Goal: Information Seeking & Learning: Find specific fact

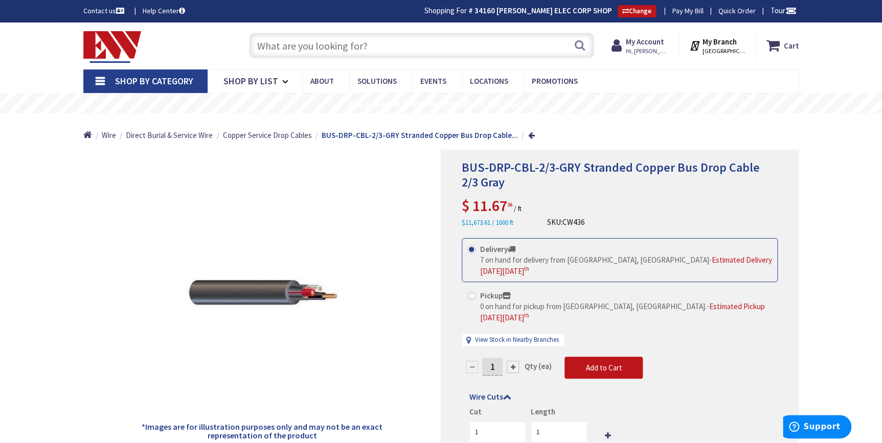
type input "Price based on working Mon-Fri 7:00am -3:30 pm"
drag, startPoint x: 489, startPoint y: 41, endPoint x: 220, endPoint y: 43, distance: 268.9
click at [220, 43] on div "Toggle Nav Price based on working Mon-Fri 7:00am -3:30 pm Search Cart My Cart C…" at bounding box center [441, 46] width 731 height 34
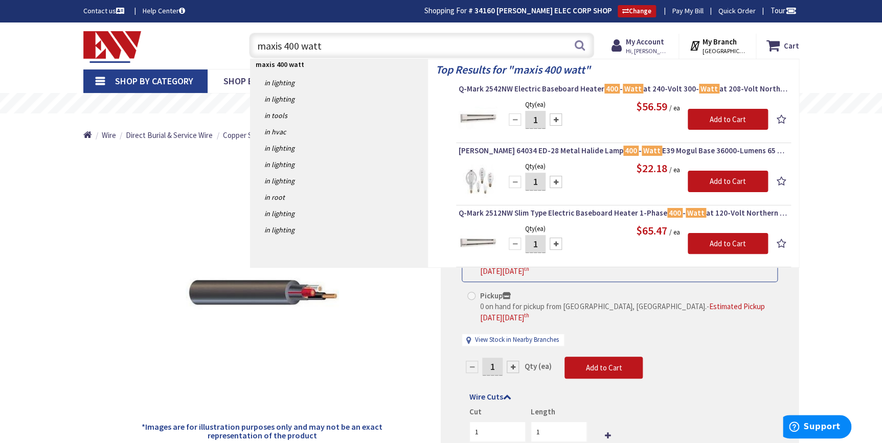
drag, startPoint x: 414, startPoint y: 39, endPoint x: 403, endPoint y: 42, distance: 11.0
click at [414, 39] on input "maxis 400 watt" at bounding box center [421, 46] width 345 height 26
drag, startPoint x: 338, startPoint y: 45, endPoint x: 163, endPoint y: 17, distance: 178.2
type input "wire nuts"
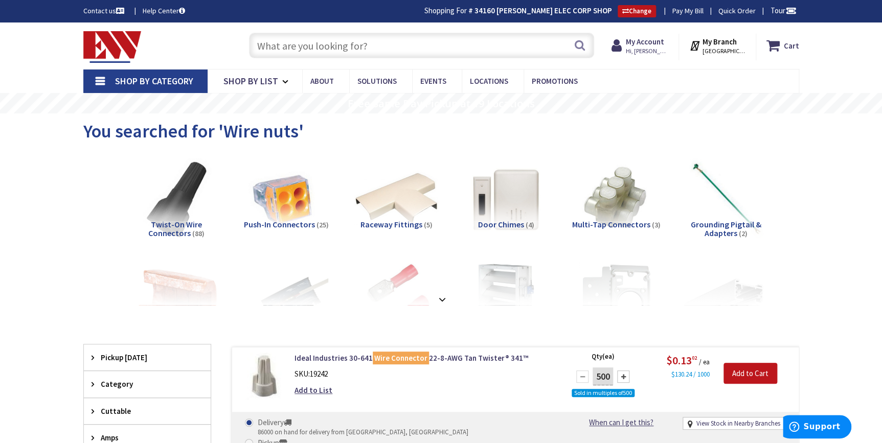
click at [289, 38] on input "text" at bounding box center [421, 46] width 345 height 26
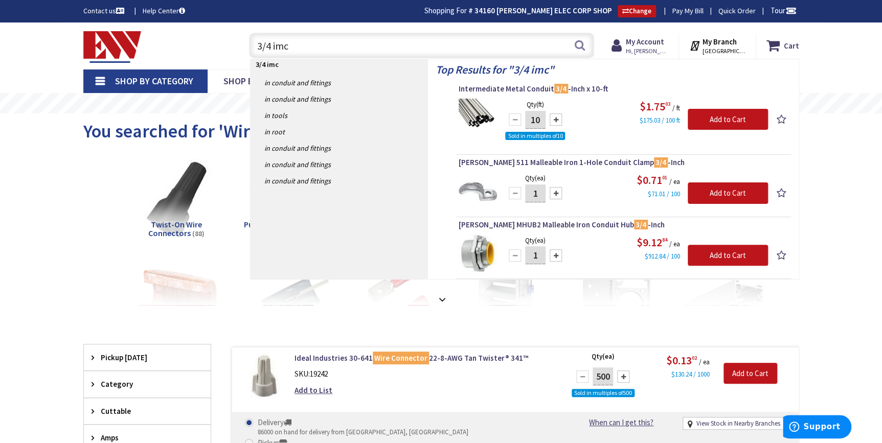
drag, startPoint x: 278, startPoint y: 42, endPoint x: 236, endPoint y: 42, distance: 41.4
click at [236, 42] on div "3/4 imc 3/4 imc Search" at bounding box center [419, 45] width 366 height 33
type input "jack chain"
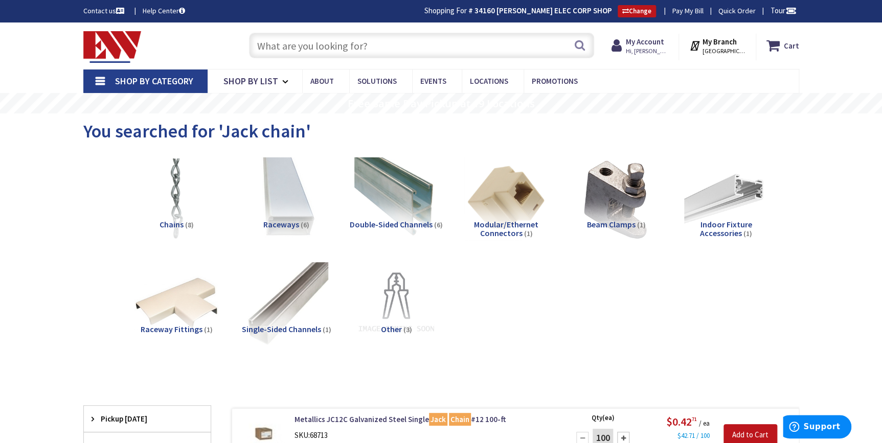
click at [315, 36] on input "text" at bounding box center [421, 46] width 345 height 26
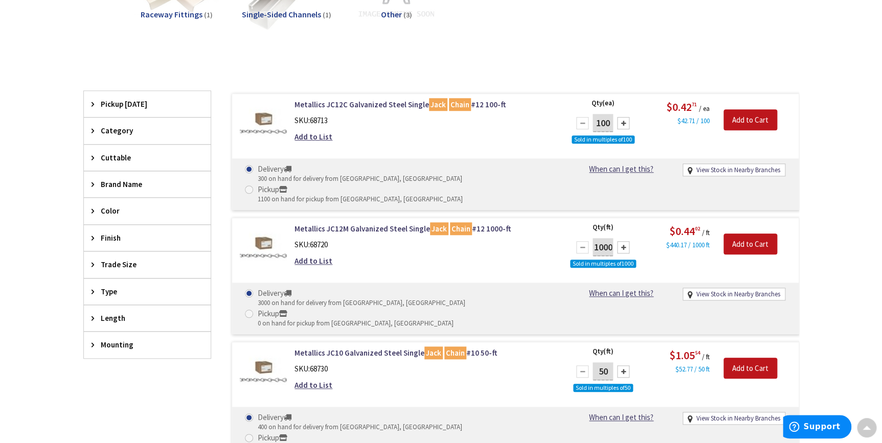
scroll to position [279, 0]
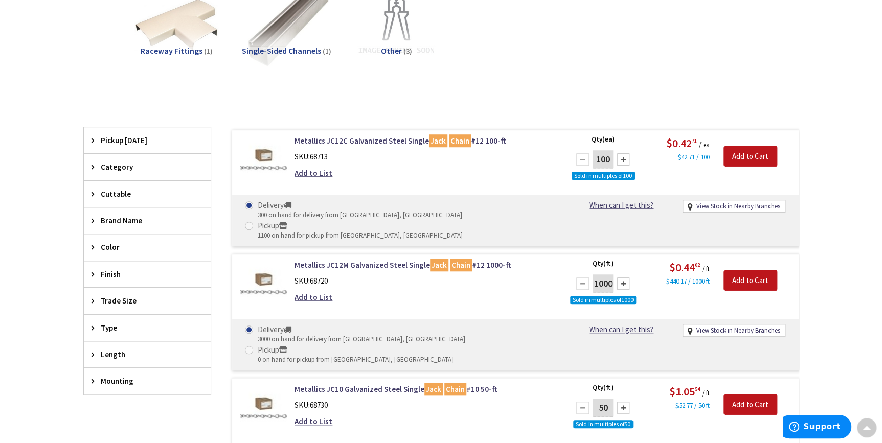
type input "tie wire"
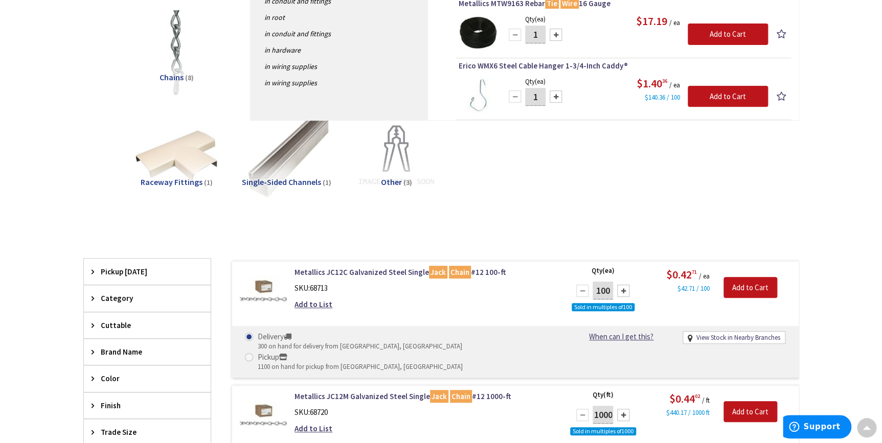
scroll to position [139, 0]
